Goal: Information Seeking & Learning: Learn about a topic

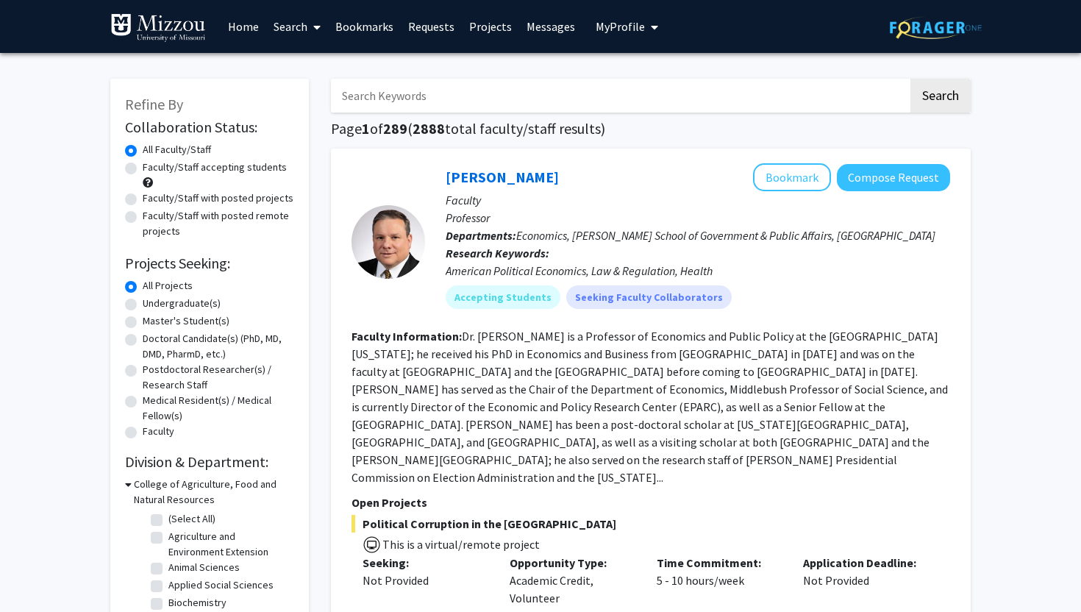
click at [181, 305] on label "Undergraduate(s)" at bounding box center [182, 303] width 78 height 15
click at [152, 305] on input "Undergraduate(s)" at bounding box center [148, 301] width 10 height 10
radio input "true"
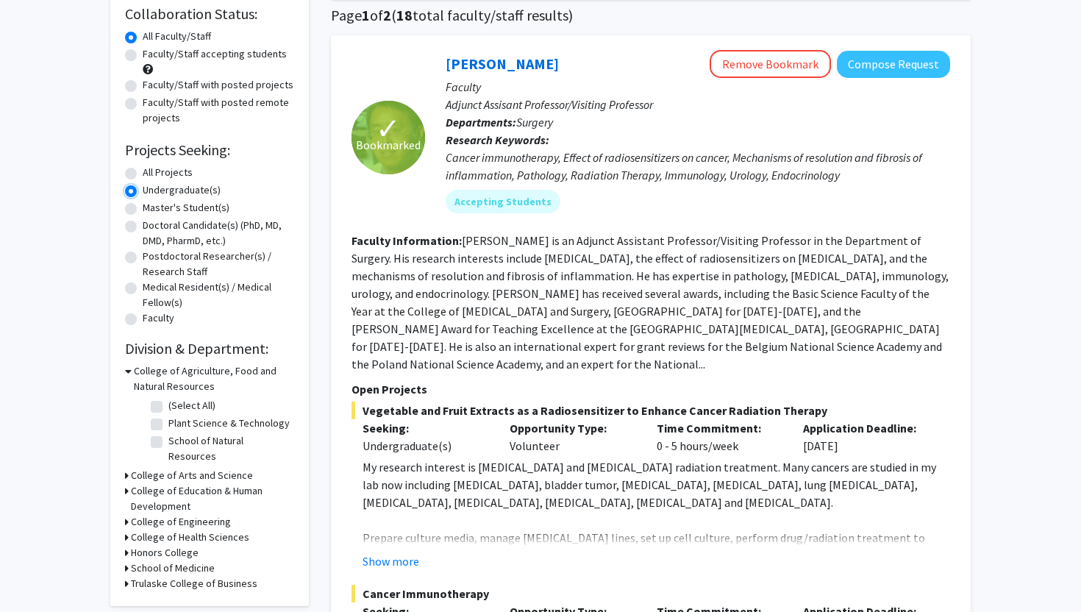
scroll to position [118, 0]
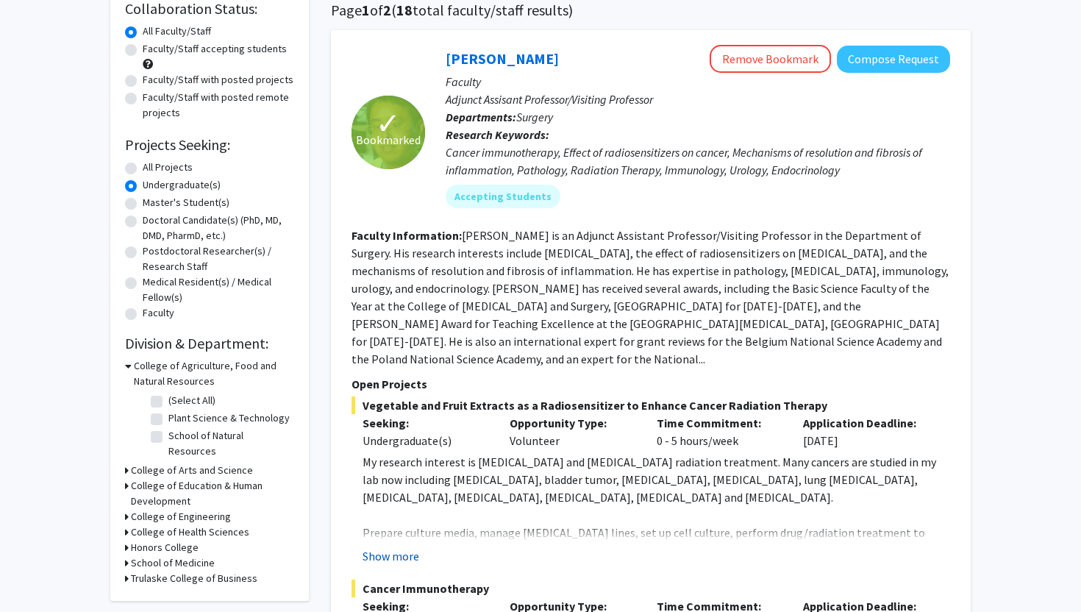
click at [378, 547] on button "Show more" at bounding box center [391, 556] width 57 height 18
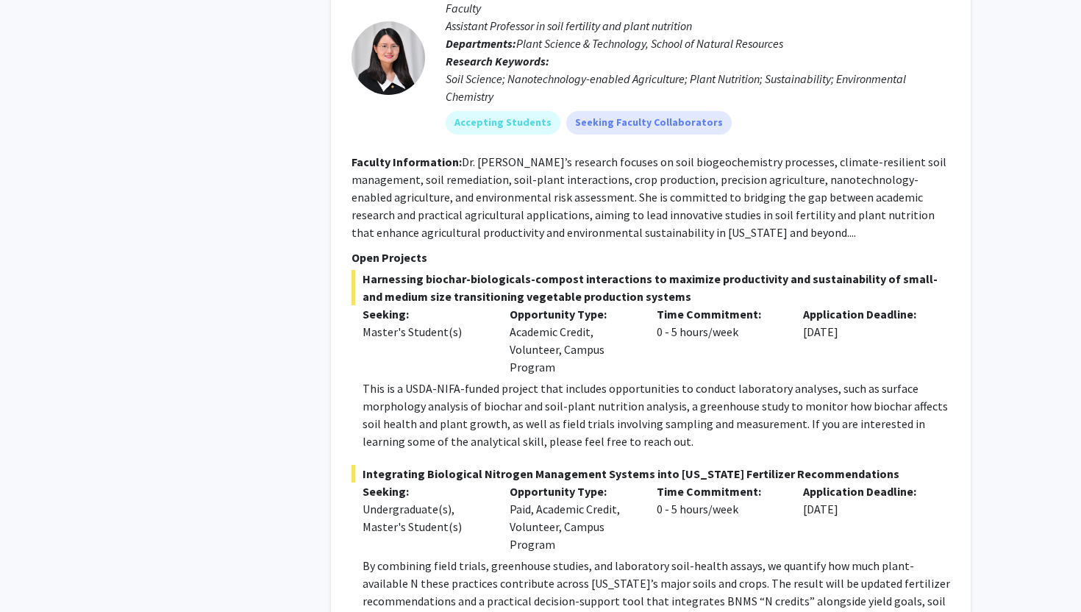
scroll to position [6783, 0]
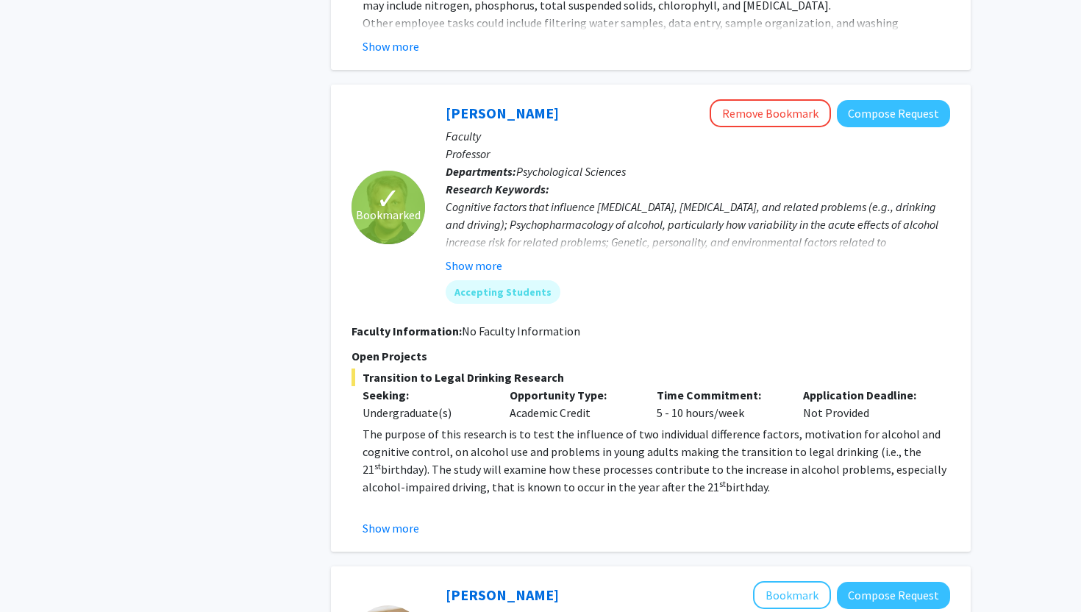
scroll to position [1802, 0]
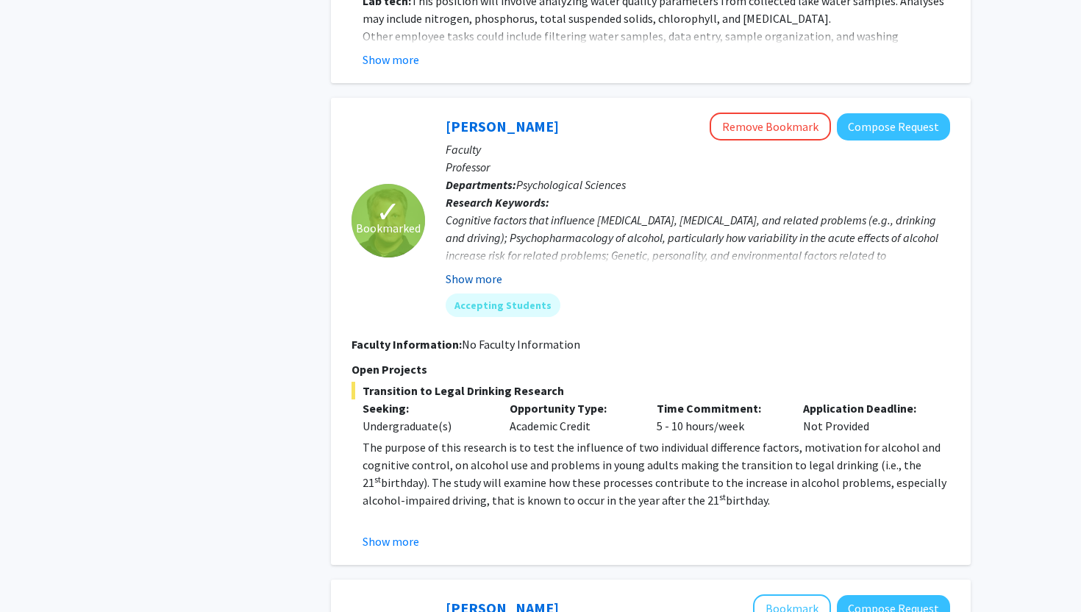
click at [496, 270] on button "Show more" at bounding box center [474, 279] width 57 height 18
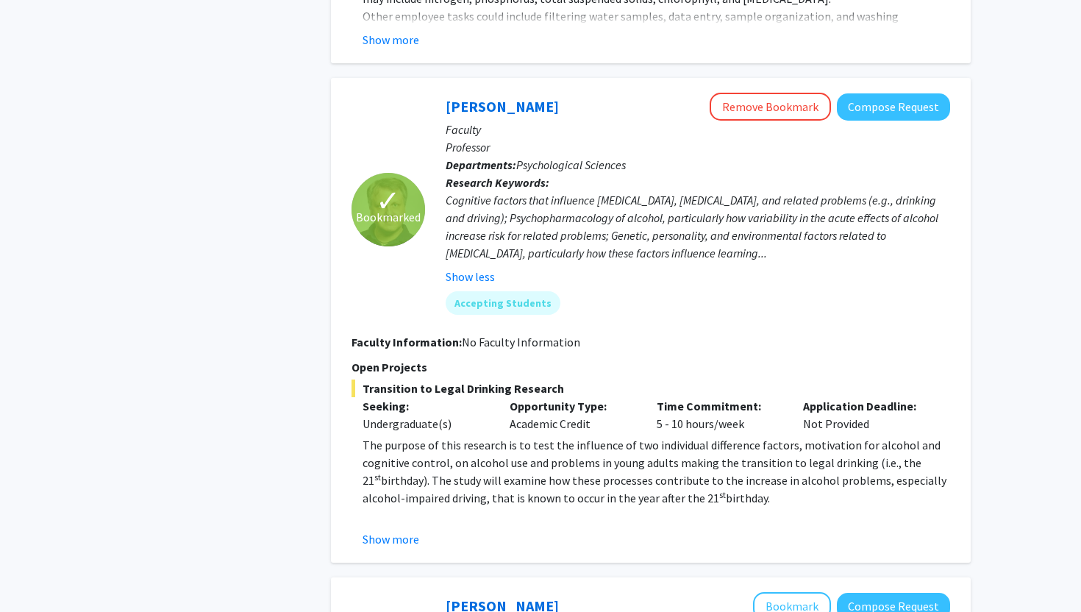
scroll to position [1823, 0]
click at [374, 530] on button "Show more" at bounding box center [391, 539] width 57 height 18
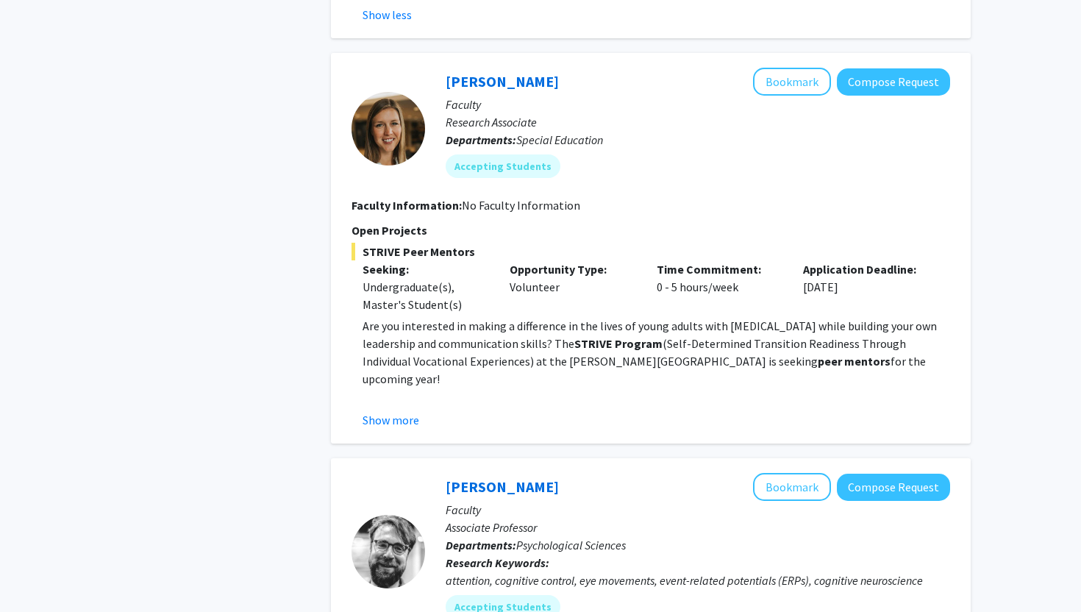
scroll to position [2414, 0]
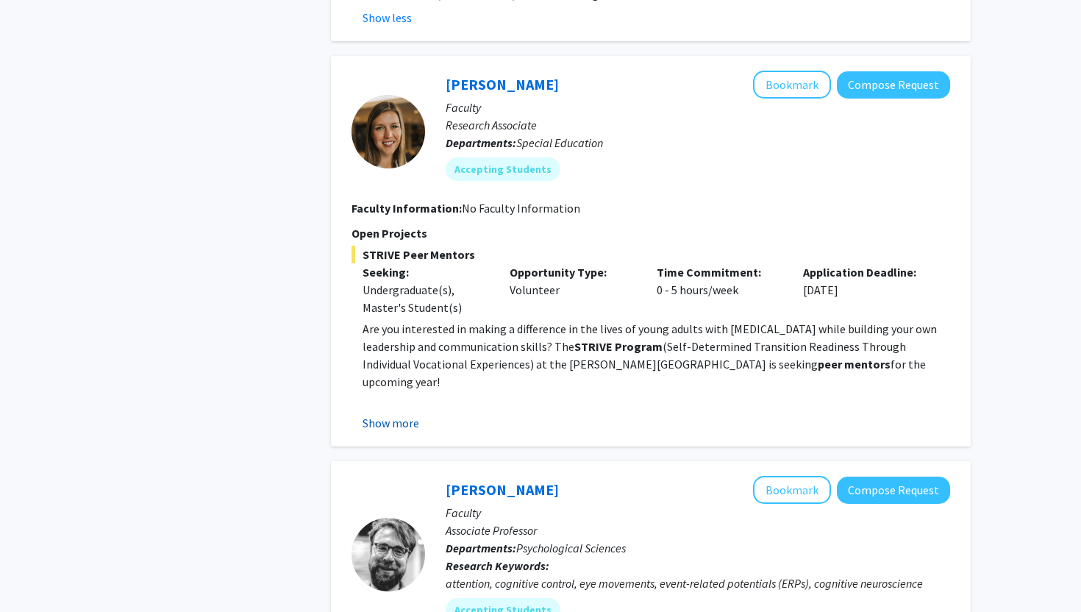
click at [407, 414] on button "Show more" at bounding box center [391, 423] width 57 height 18
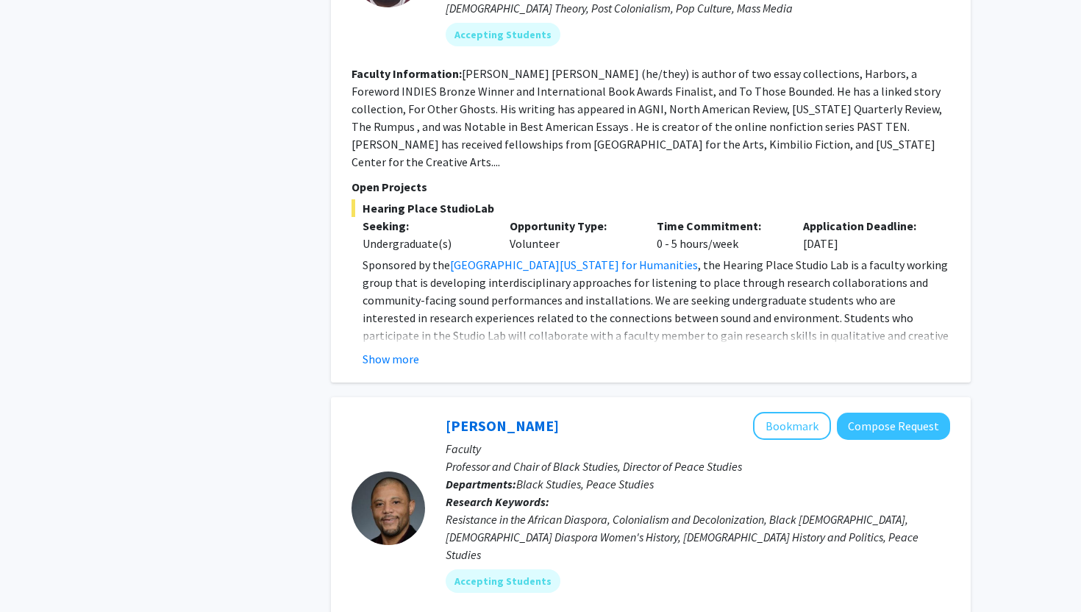
scroll to position [4010, 0]
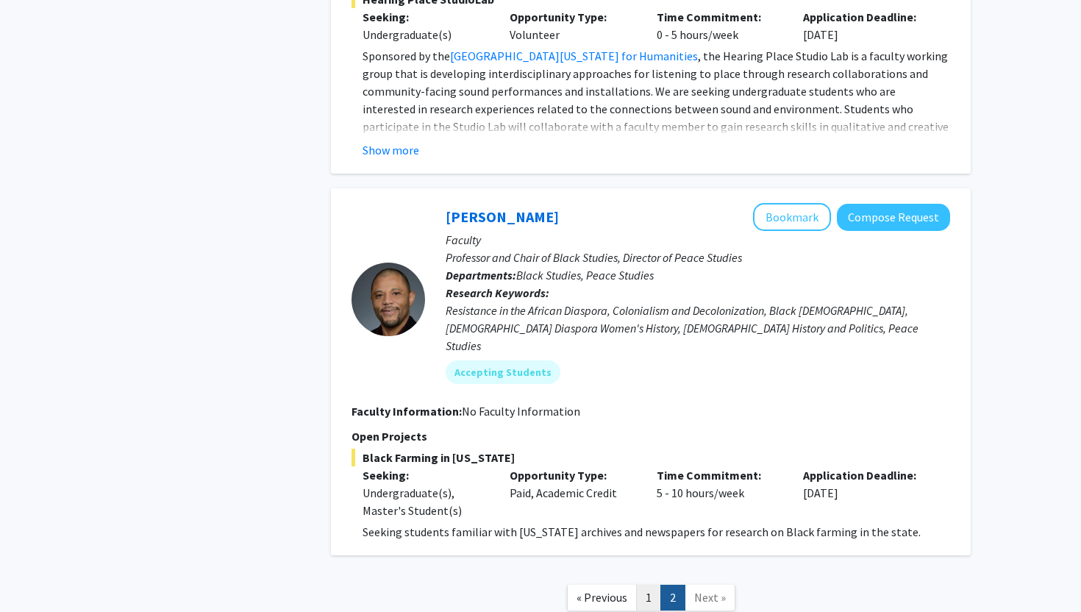
click at [649, 585] on link "1" at bounding box center [648, 598] width 25 height 26
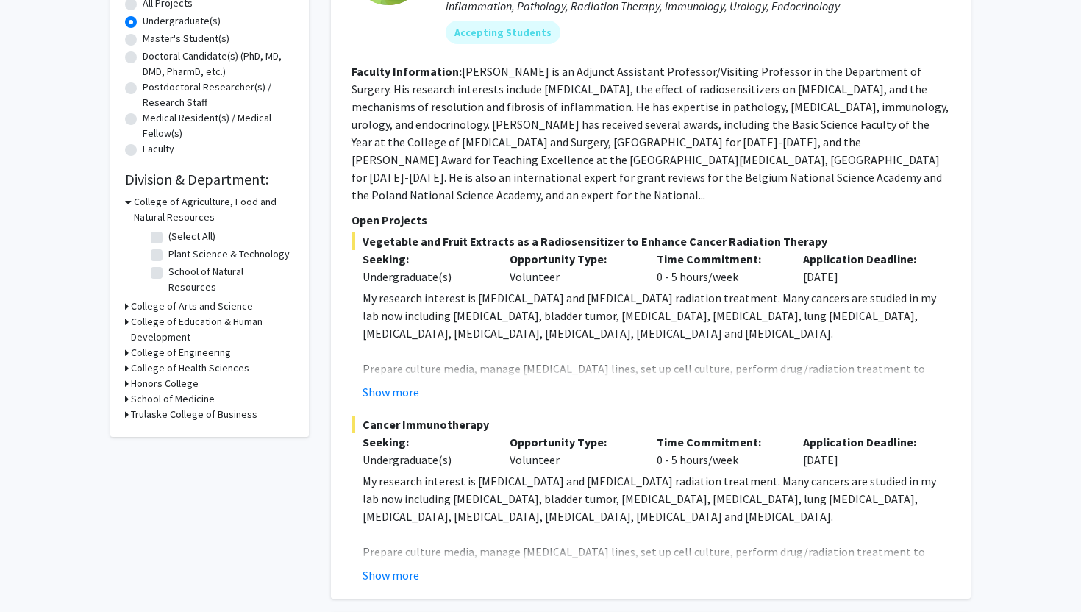
scroll to position [313, 0]
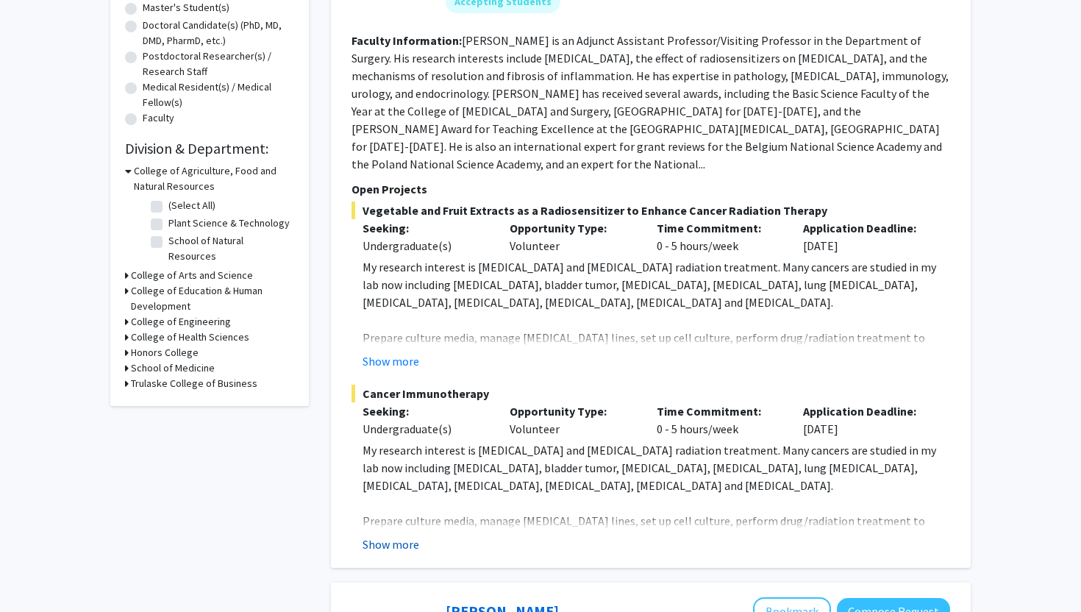
click at [396, 535] on button "Show more" at bounding box center [391, 544] width 57 height 18
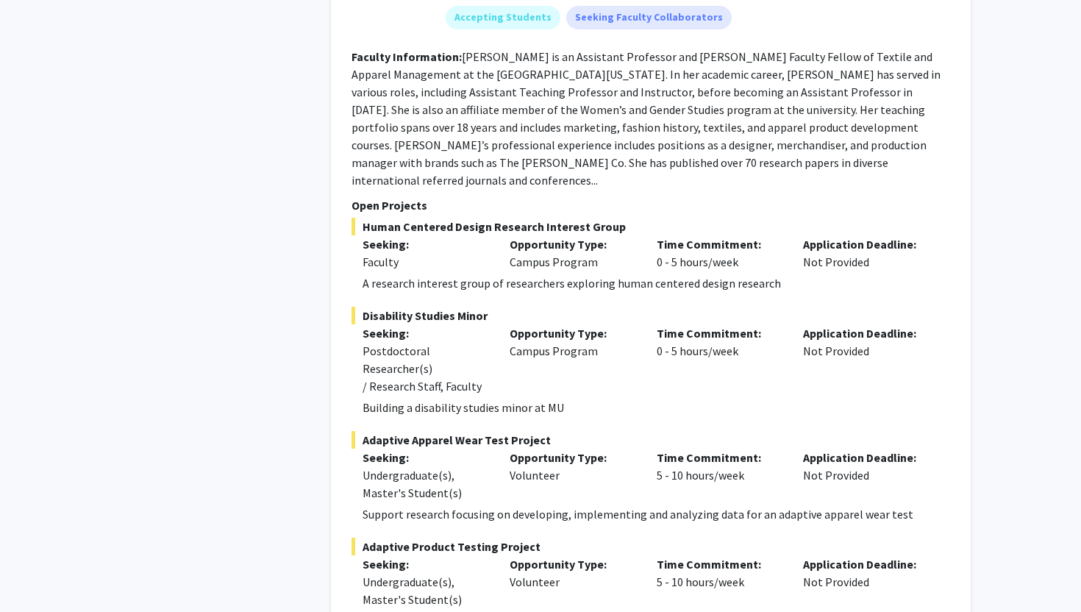
scroll to position [6118, 0]
